Goal: Information Seeking & Learning: Find specific fact

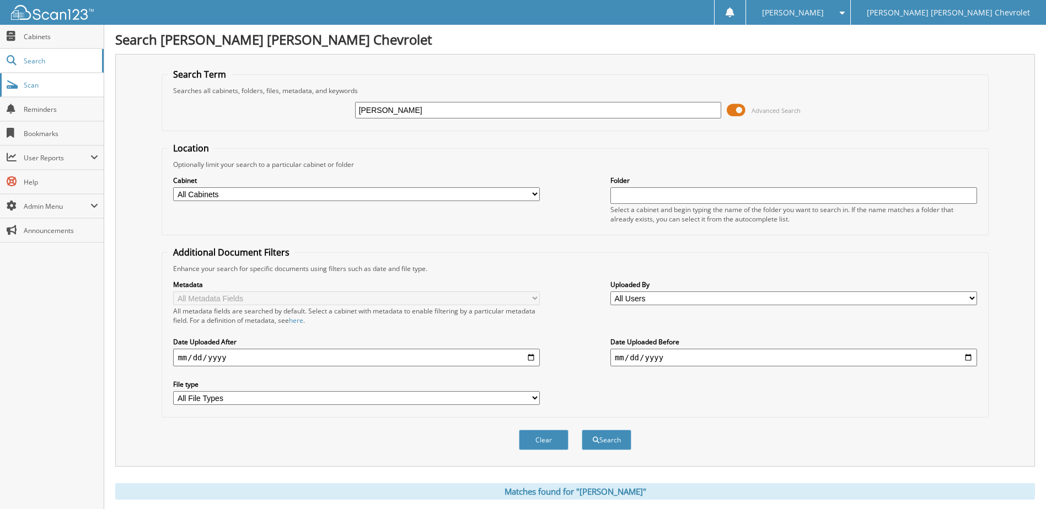
drag, startPoint x: 463, startPoint y: 110, endPoint x: 8, endPoint y: 93, distance: 455.7
type input "roy hardester"
click at [582, 430] on button "Search" at bounding box center [607, 440] width 50 height 20
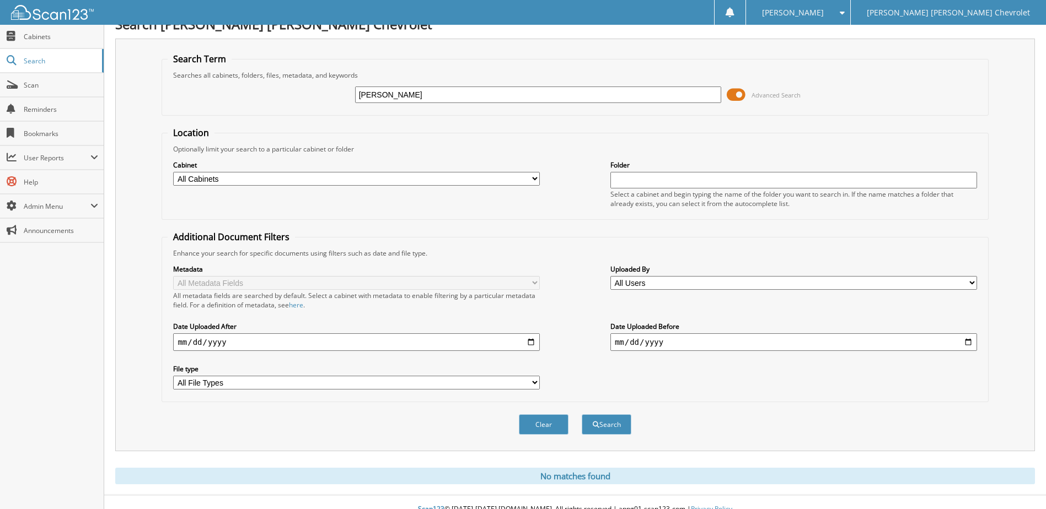
scroll to position [30, 0]
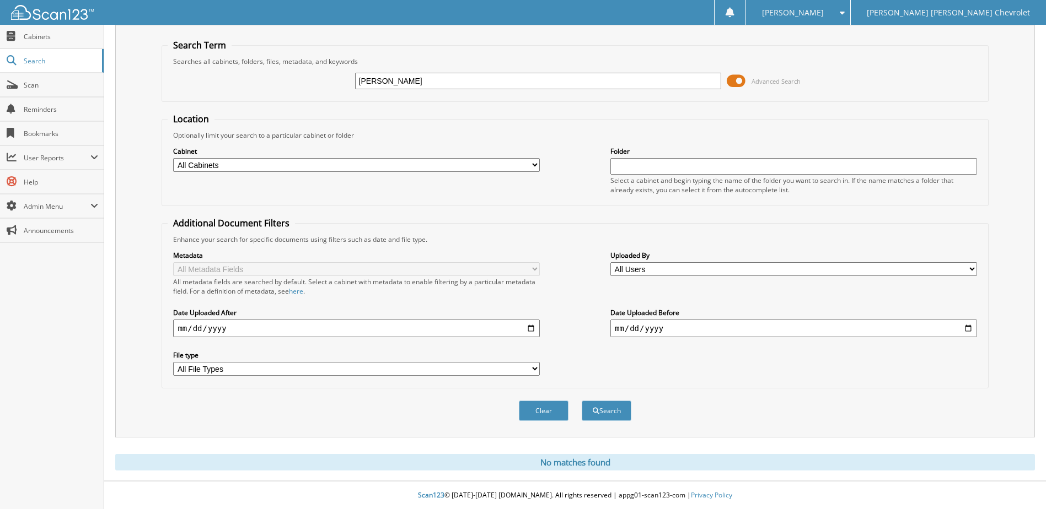
drag, startPoint x: 470, startPoint y: 82, endPoint x: 3, endPoint y: -57, distance: 486.8
click at [3, 0] on html "Racheal W. Settings Logout Jim Butler Linn Chevrolet Close Cabinets Search Scan" at bounding box center [523, 240] width 1046 height 539
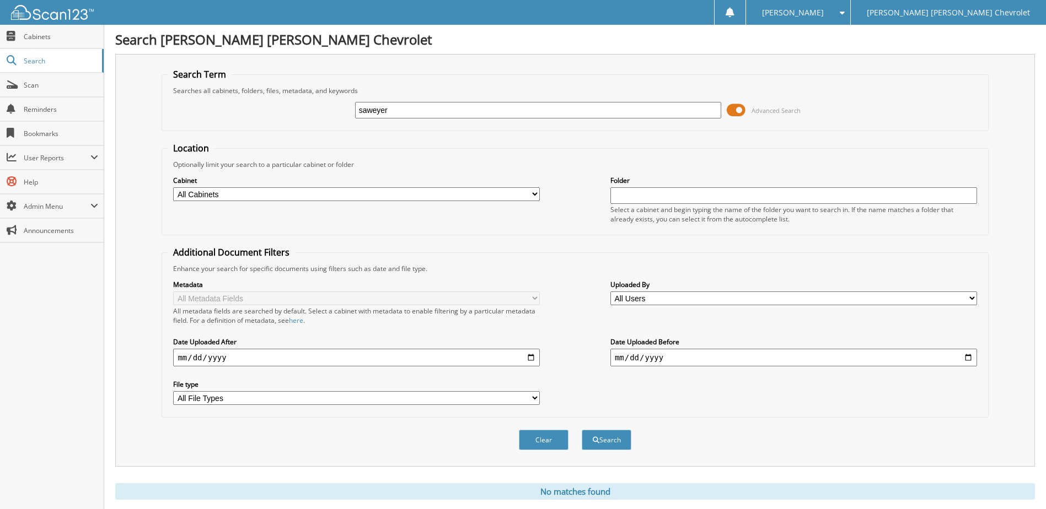
type input "saweyer"
click at [582, 430] on button "Search" at bounding box center [607, 440] width 50 height 20
drag, startPoint x: 420, startPoint y: 105, endPoint x: 198, endPoint y: 95, distance: 221.3
click at [198, 95] on div "saweyer Advanced Search" at bounding box center [575, 110] width 814 height 30
type input "swyer"
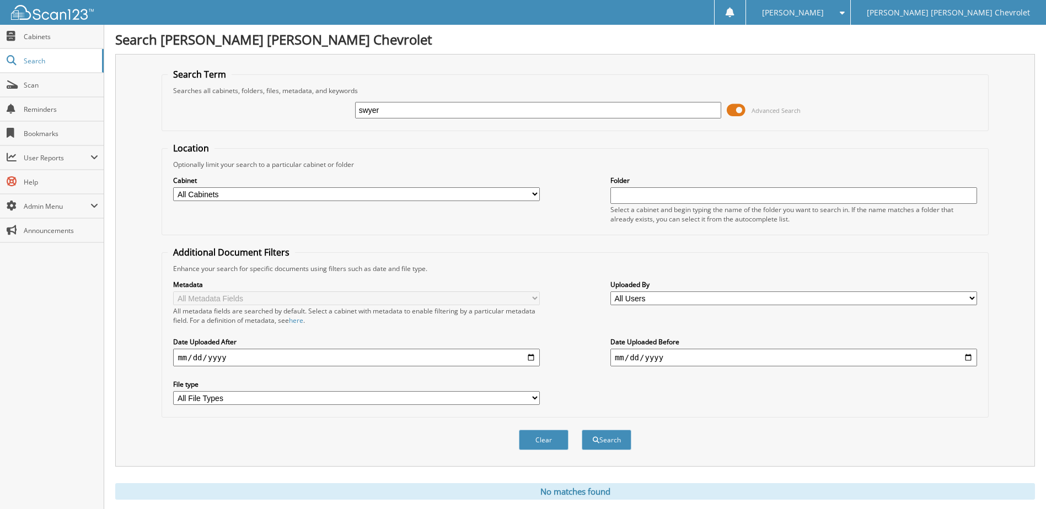
click at [582, 430] on button "Search" at bounding box center [607, 440] width 50 height 20
type input "[PERSON_NAME]"
click at [582, 430] on button "Search" at bounding box center [607, 440] width 50 height 20
drag, startPoint x: 448, startPoint y: 107, endPoint x: 218, endPoint y: 103, distance: 230.5
click at [218, 103] on div "[PERSON_NAME] Advanced Search" at bounding box center [575, 110] width 814 height 30
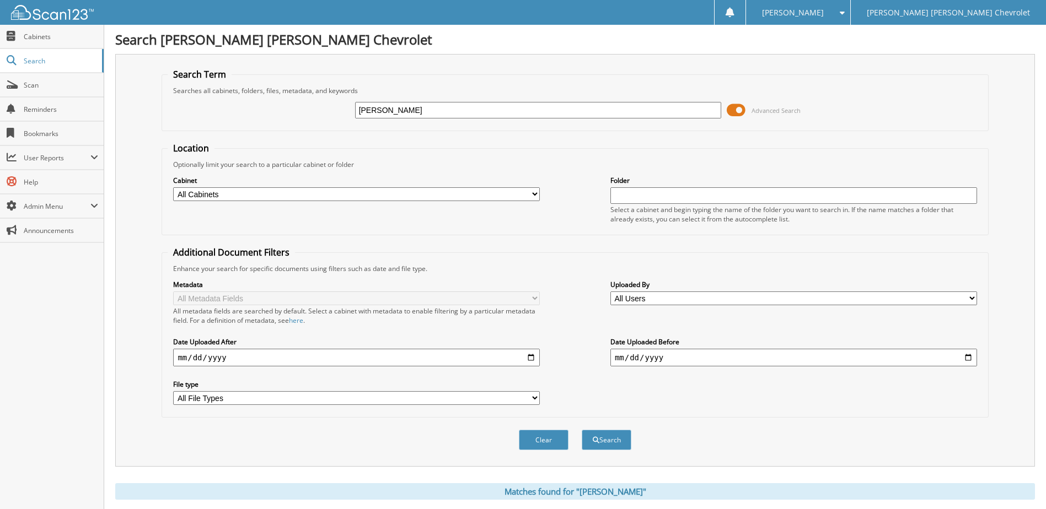
type input "[PERSON_NAME]"
click at [582, 430] on button "Search" at bounding box center [607, 440] width 50 height 20
drag, startPoint x: 466, startPoint y: 109, endPoint x: 36, endPoint y: 90, distance: 430.4
click at [36, 90] on body "[PERSON_NAME] Settings Logout [PERSON_NAME] [PERSON_NAME] Chevrolet Close Cabin…" at bounding box center [523, 269] width 1046 height 539
type input "gladstone dodge"
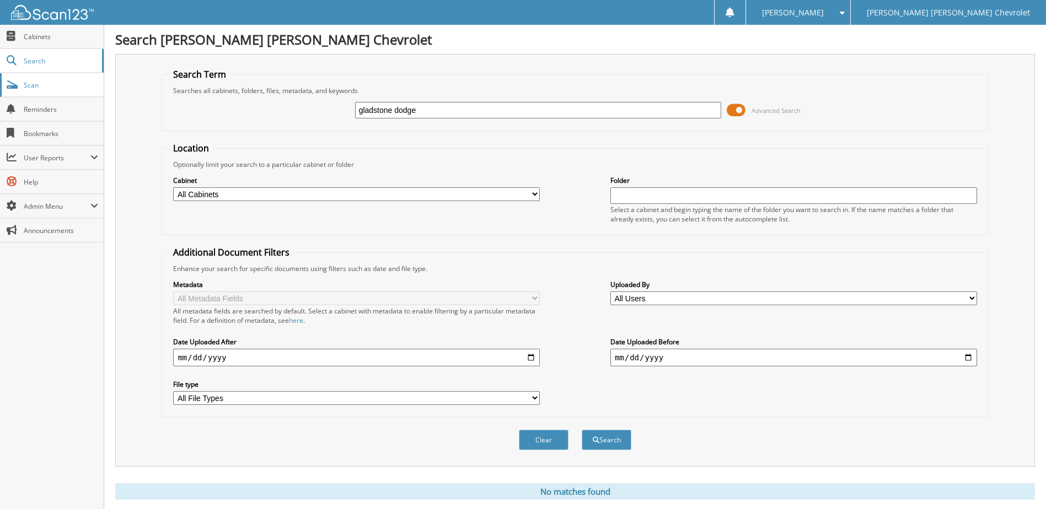
click at [582, 430] on button "Search" at bounding box center [607, 440] width 50 height 20
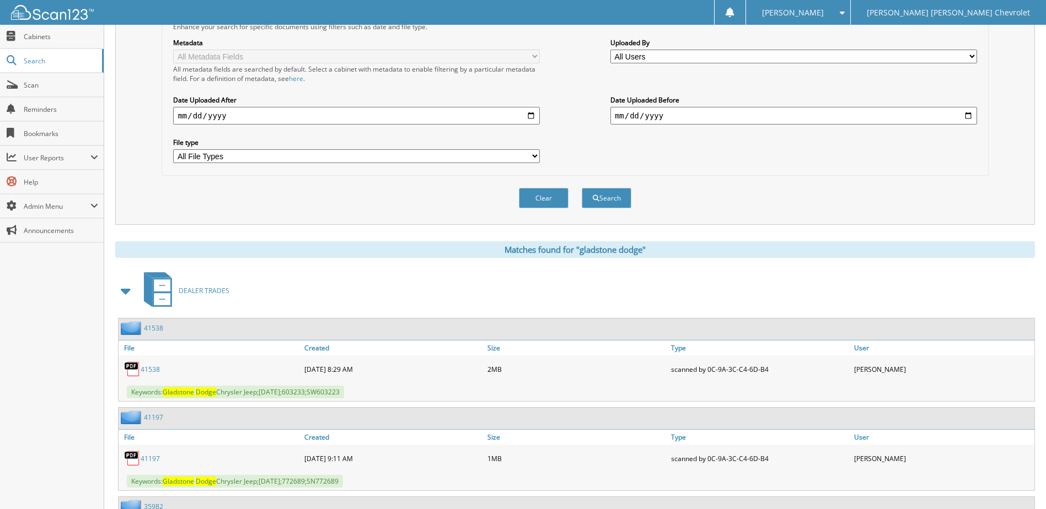
scroll to position [386, 0]
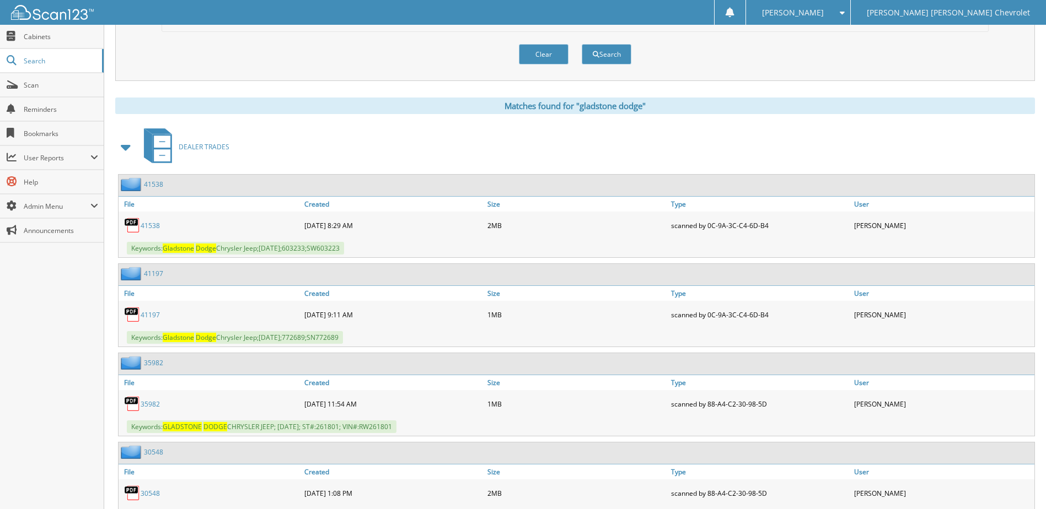
click at [155, 224] on link "41538" at bounding box center [150, 225] width 19 height 9
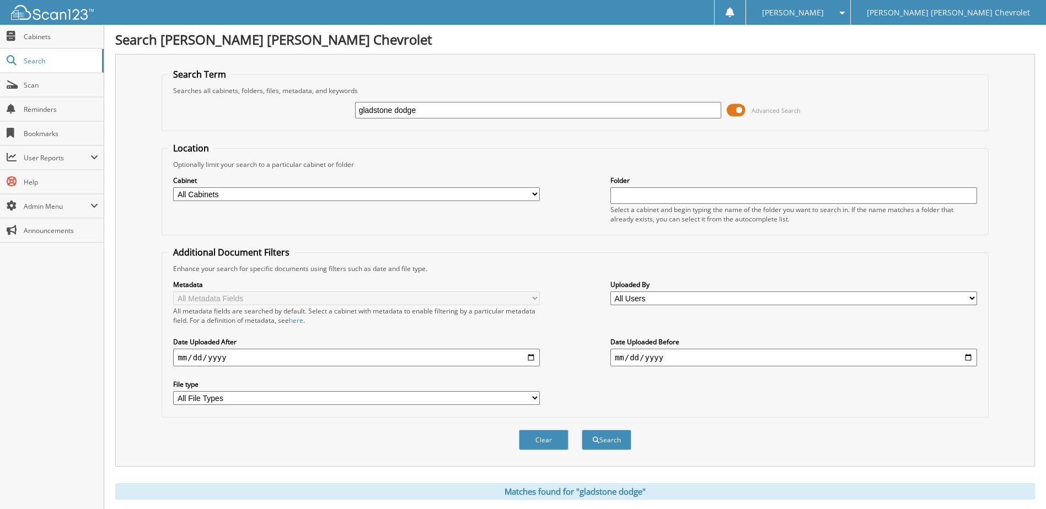
drag, startPoint x: 481, startPoint y: 114, endPoint x: 189, endPoint y: 80, distance: 294.1
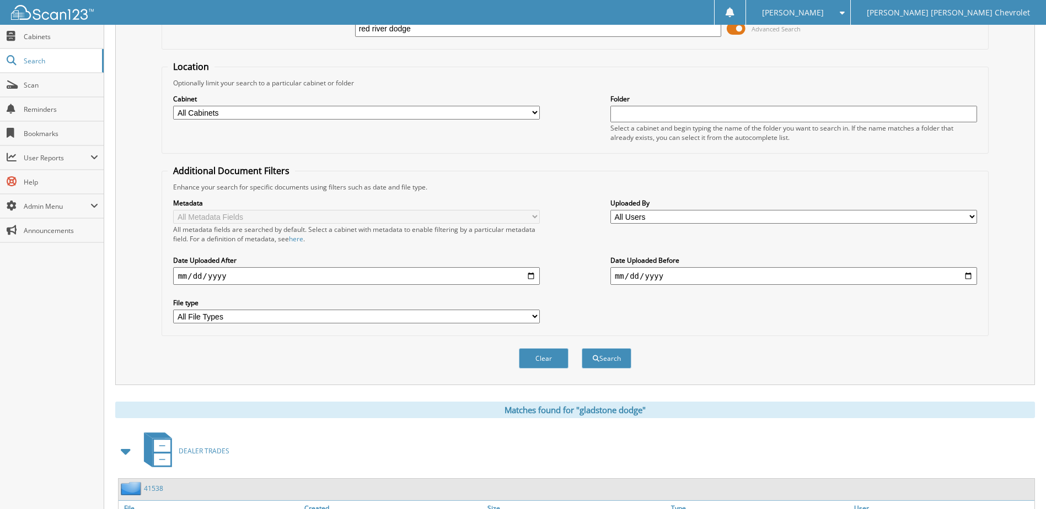
scroll to position [165, 0]
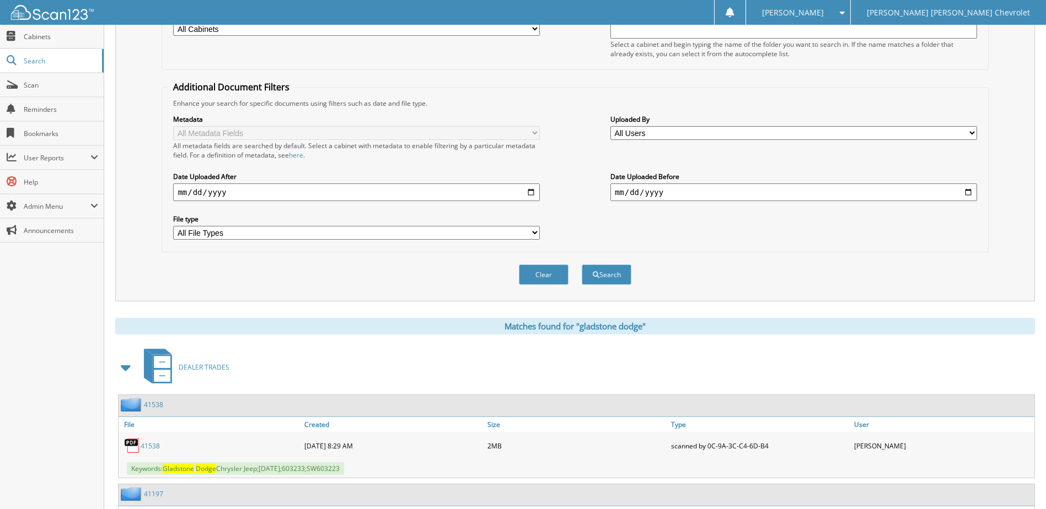
type input "red river dodge"
click at [582, 265] on button "Search" at bounding box center [607, 275] width 50 height 20
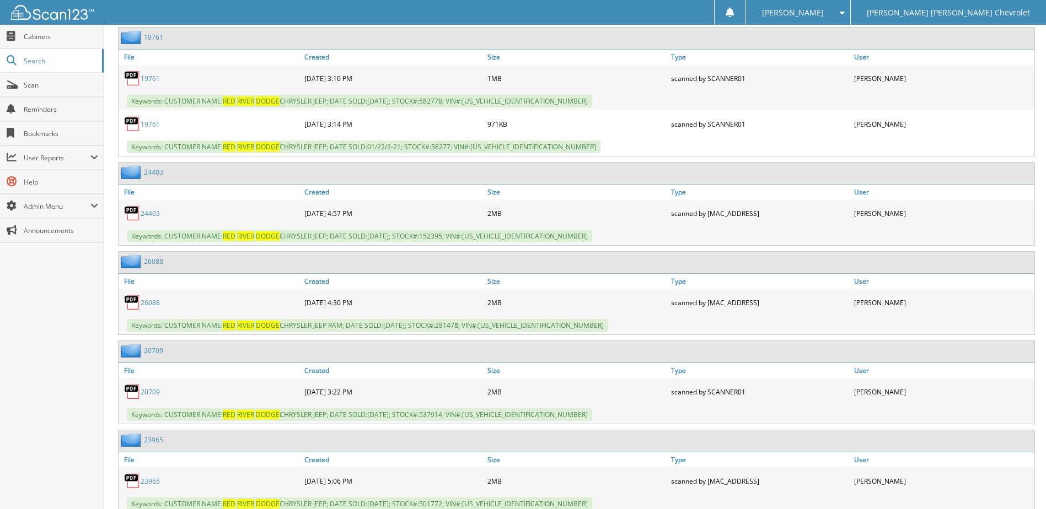
scroll to position [992, 0]
